Goal: Register for event/course

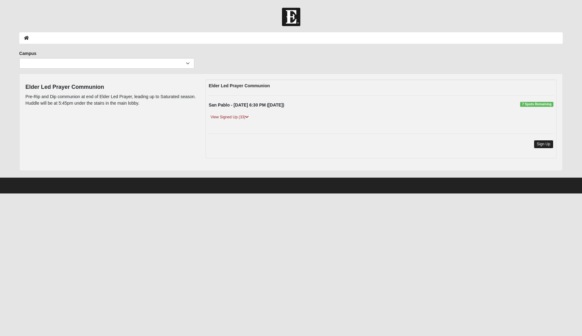
click at [546, 144] on link "Sign Up" at bounding box center [544, 144] width 20 height 8
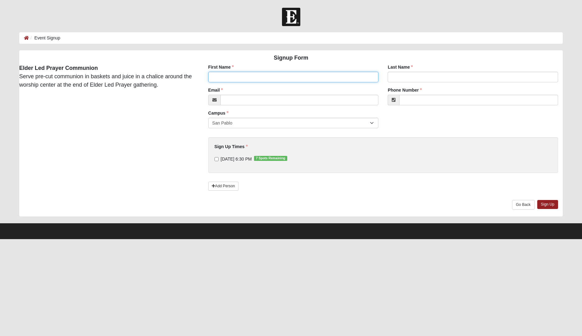
click at [248, 76] on input "First Name" at bounding box center [293, 77] width 170 height 11
type input "Renee"
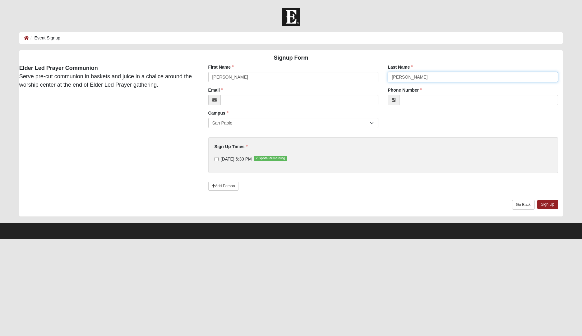
type input "Smith"
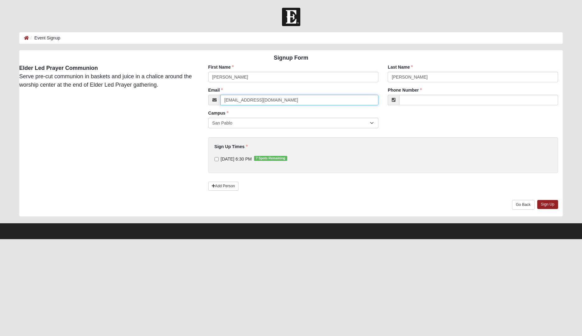
type input "smith295259@bellsouth.net"
type input "(904) 349-4806"
click at [217, 160] on input "8/19/2025 6:30 PM 7 Spots Remaining" at bounding box center [216, 159] width 4 height 4
checkbox input "true"
click at [543, 203] on link "Sign Up" at bounding box center [547, 204] width 21 height 9
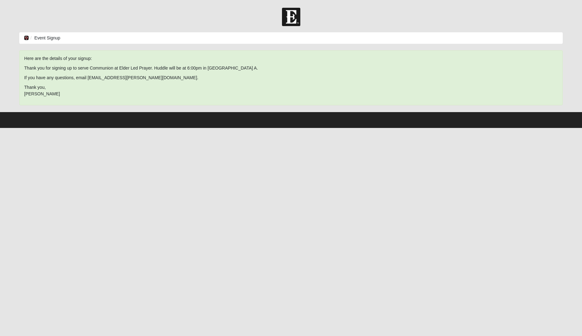
click at [25, 37] on icon at bounding box center [26, 38] width 5 height 4
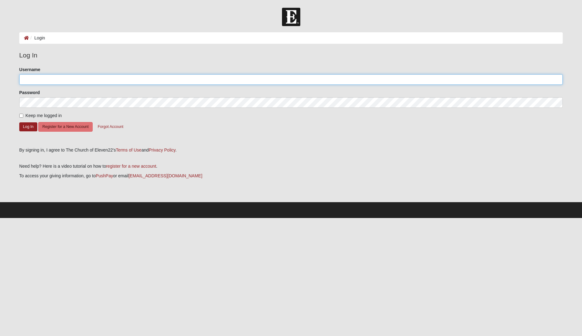
click at [42, 80] on input "Username" at bounding box center [290, 79] width 543 height 11
type input "smith295259"
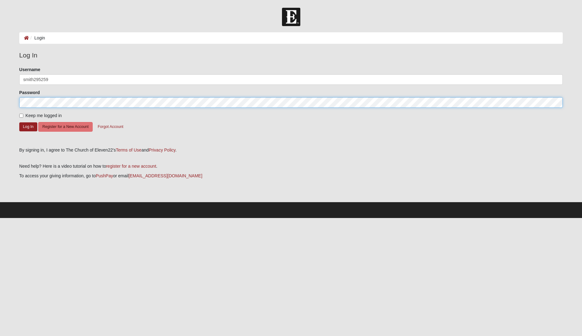
click at [19, 122] on button "Log In" at bounding box center [28, 126] width 18 height 9
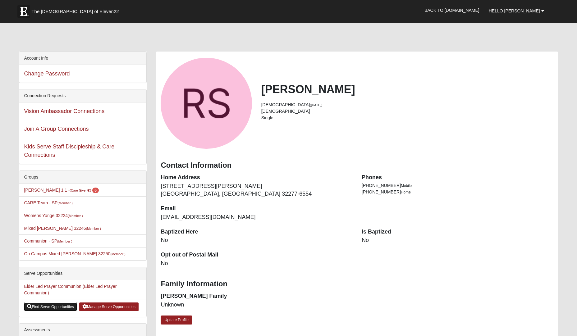
click at [46, 308] on link "Find Serve Opportunities" at bounding box center [50, 307] width 53 height 9
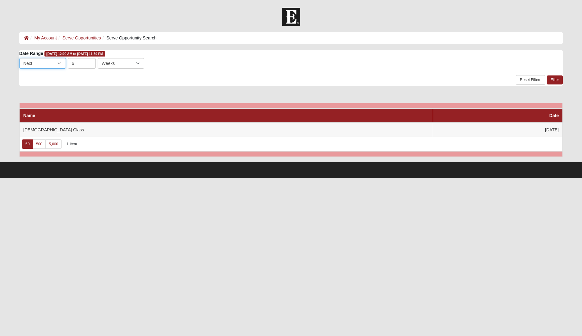
click at [57, 65] on select "Last Next" at bounding box center [42, 63] width 47 height 11
click at [58, 63] on select "Last Next" at bounding box center [42, 63] width 47 height 11
click at [137, 64] on select "Days Weeks Months" at bounding box center [121, 63] width 47 height 11
click at [140, 62] on select "Days Weeks Months" at bounding box center [121, 63] width 47 height 11
click at [228, 85] on div "Date Range 8/19/2025 12:00 AM to 9/28/2025 11:59 PM Last Next 6 Day Week Month …" at bounding box center [290, 67] width 543 height 35
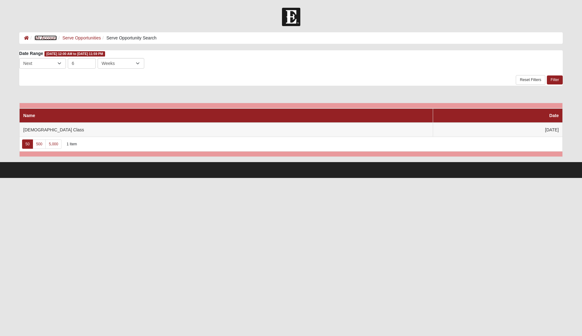
click at [42, 39] on link "My Account" at bounding box center [45, 37] width 22 height 5
